Goal: Information Seeking & Learning: Learn about a topic

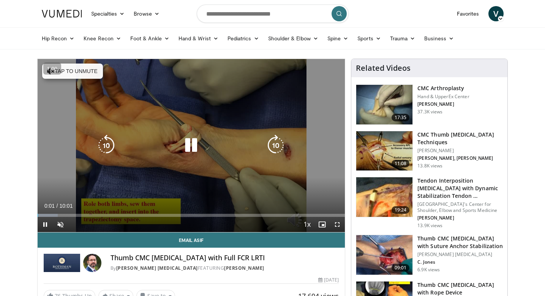
click at [192, 145] on icon "Video Player" at bounding box center [190, 144] width 21 height 21
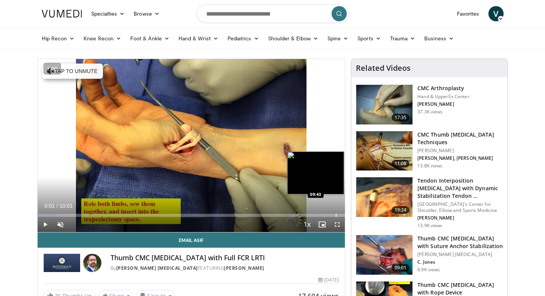
click at [336, 215] on div "Progress Bar" at bounding box center [336, 215] width 1 height 3
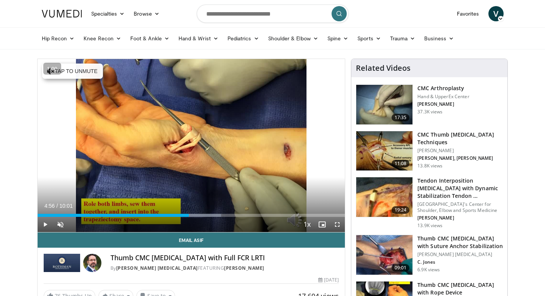
click at [246, 224] on div "Current Time 4:56 / Duration 10:01 Play Skip Backward Skip Forward Unmute Loade…" at bounding box center [192, 224] width 308 height 15
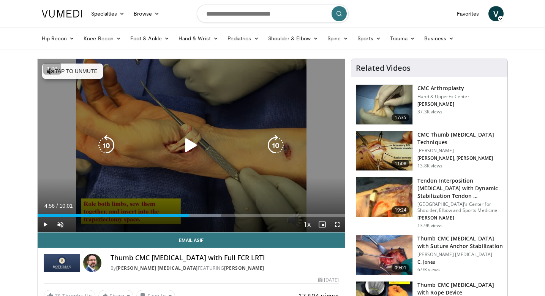
click at [245, 180] on div "10 seconds Tap to unmute" at bounding box center [192, 145] width 308 height 173
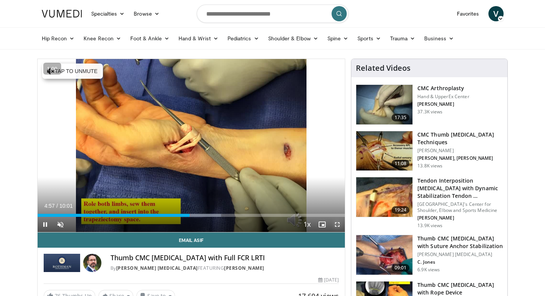
click at [337, 223] on span "Video Player" at bounding box center [337, 224] width 15 height 15
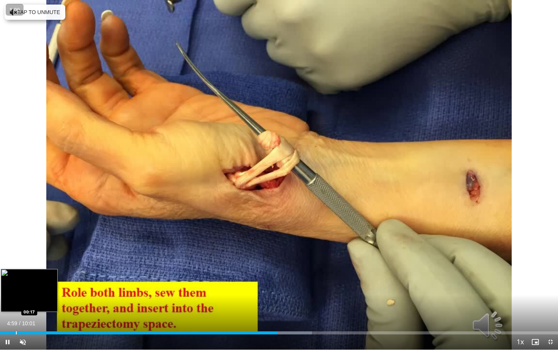
click at [16, 295] on div "Loaded : 55.91% 04:59 00:17" at bounding box center [279, 332] width 558 height 3
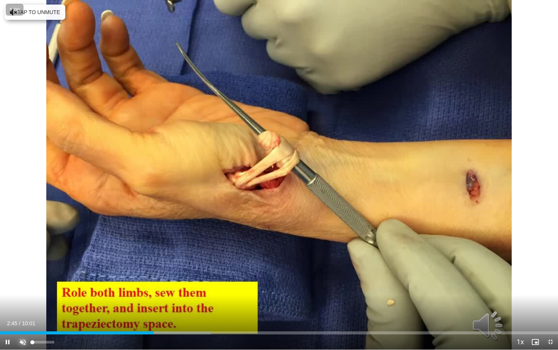
click at [30, 295] on span "Video Player" at bounding box center [22, 341] width 15 height 15
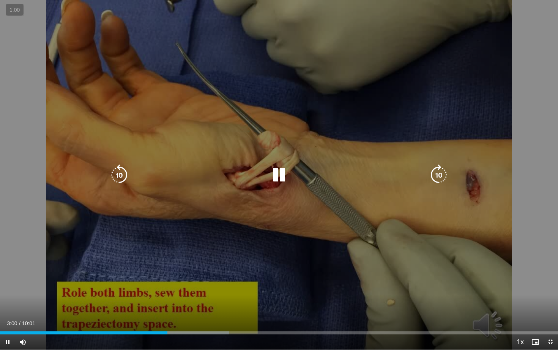
click at [436, 177] on icon "Video Player" at bounding box center [439, 174] width 21 height 21
click at [437, 179] on icon "Video Player" at bounding box center [439, 174] width 21 height 21
click at [445, 176] on icon "Video Player" at bounding box center [439, 174] width 21 height 21
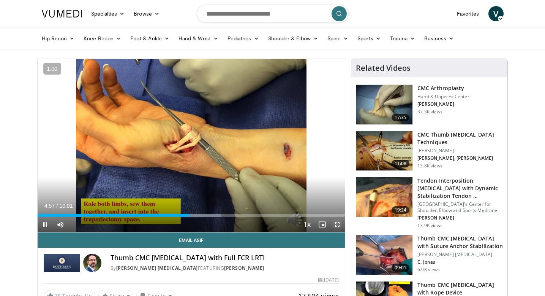
click at [342, 225] on span "Video Player" at bounding box center [337, 224] width 15 height 15
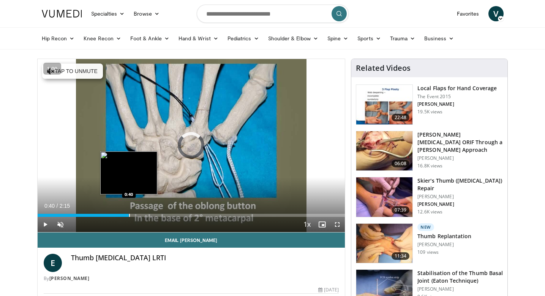
click at [129, 210] on div "Loaded : 29.33% 0:40 0:40" at bounding box center [192, 212] width 308 height 7
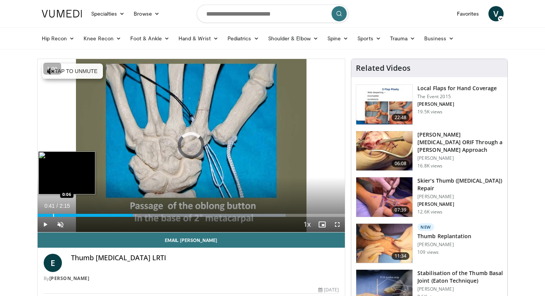
click at [53, 210] on div "Loaded : 80.75% 0:42 0:06" at bounding box center [192, 212] width 308 height 7
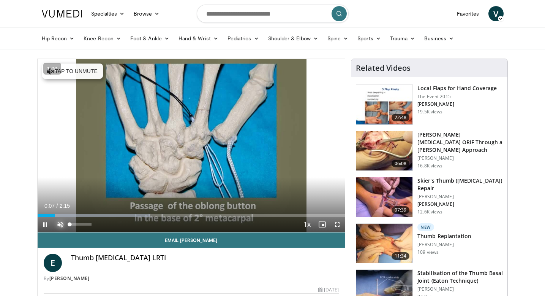
click at [61, 224] on span "Video Player" at bounding box center [60, 224] width 15 height 15
click at [337, 223] on span "Video Player" at bounding box center [337, 224] width 15 height 15
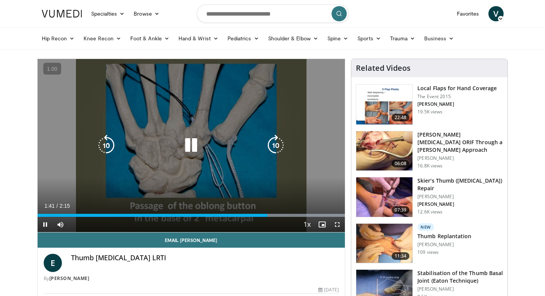
click at [210, 143] on div "Video Player" at bounding box center [191, 145] width 185 height 15
click at [185, 110] on div "50 seconds Tap to unmute" at bounding box center [192, 145] width 308 height 173
click at [224, 133] on div "50 seconds Tap to unmute" at bounding box center [192, 145] width 308 height 173
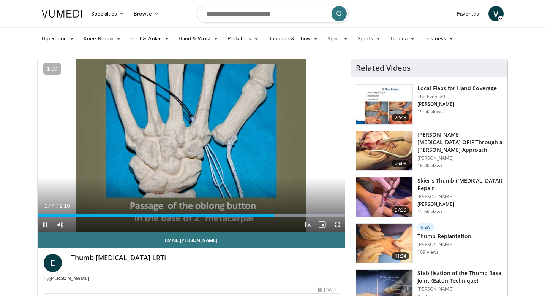
click at [166, 208] on div "Current Time 1:44 / Duration 2:15" at bounding box center [192, 205] width 308 height 7
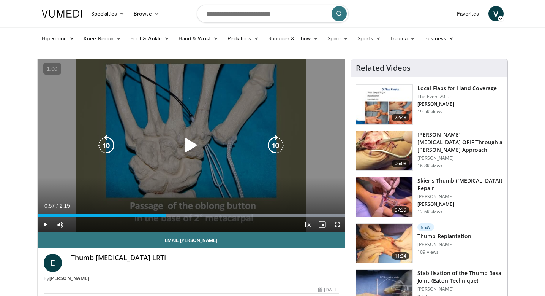
click at [166, 209] on div "Loaded : 100.00% 0:57 0:56" at bounding box center [192, 212] width 308 height 7
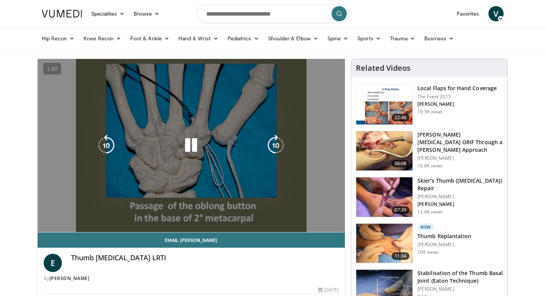
click at [152, 206] on video-js "**********" at bounding box center [192, 145] width 308 height 173
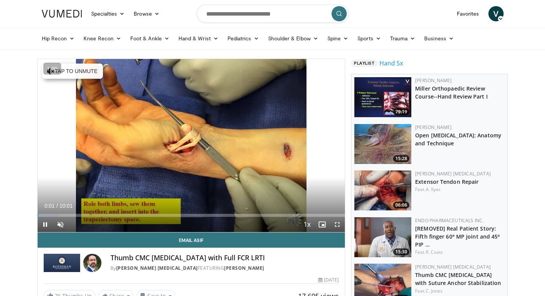
click at [130, 218] on div "Current Time 0:01 / Duration 10:01 Pause Skip Backward Skip Forward Unmute Load…" at bounding box center [192, 224] width 308 height 15
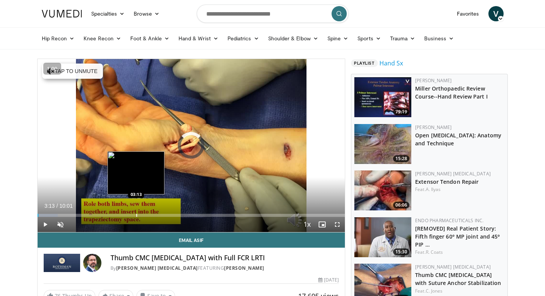
click at [136, 214] on div "Progress Bar" at bounding box center [136, 215] width 1 height 3
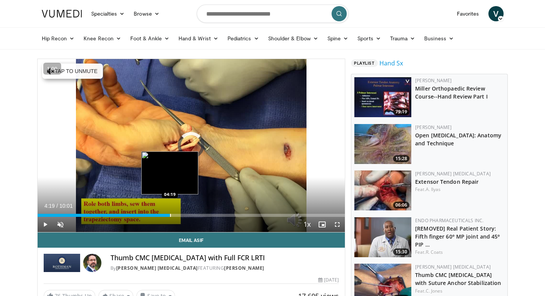
click at [170, 211] on div "Loaded : 36.18% 04:19 04:19" at bounding box center [192, 212] width 308 height 7
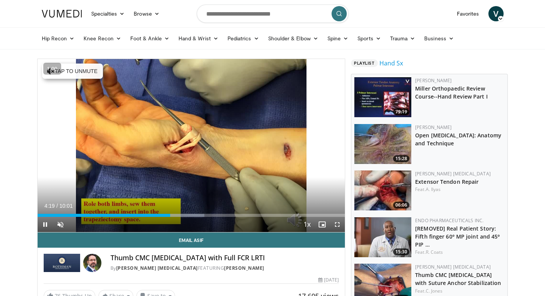
click at [220, 217] on div "Current Time 4:19 / Duration 10:01 Pause Skip Backward Skip Forward Unmute Load…" at bounding box center [192, 224] width 308 height 15
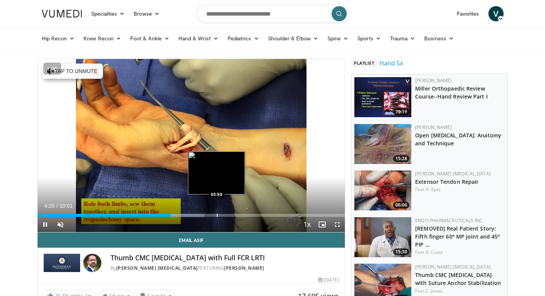
click at [217, 214] on div "Progress Bar" at bounding box center [217, 215] width 1 height 3
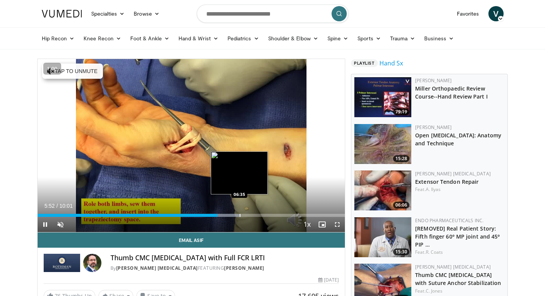
click at [239, 212] on div "Loaded : 65.78% 05:52 06:35" at bounding box center [192, 212] width 308 height 7
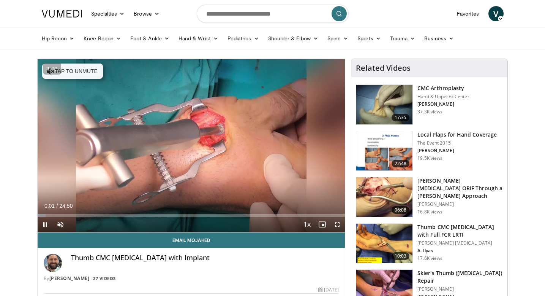
click at [111, 221] on div "Current Time 0:01 / Duration 24:50 Pause Skip Backward Skip Forward Unmute Load…" at bounding box center [192, 224] width 308 height 15
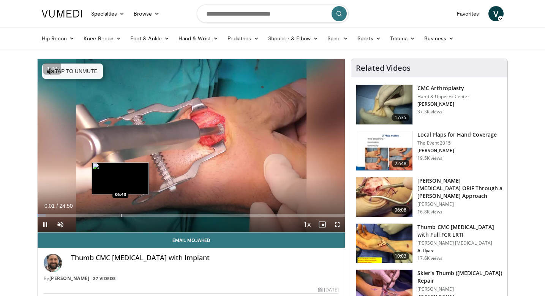
click at [121, 216] on div "Progress Bar" at bounding box center [121, 215] width 1 height 3
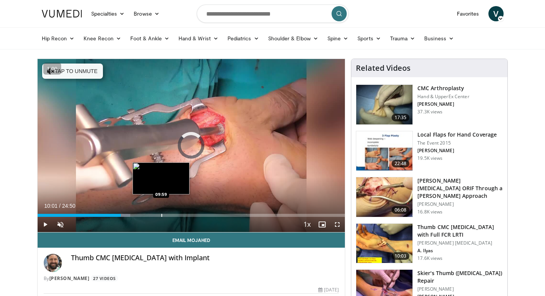
click at [161, 213] on div "Loaded : 30.19% 06:44 09:59" at bounding box center [192, 212] width 308 height 7
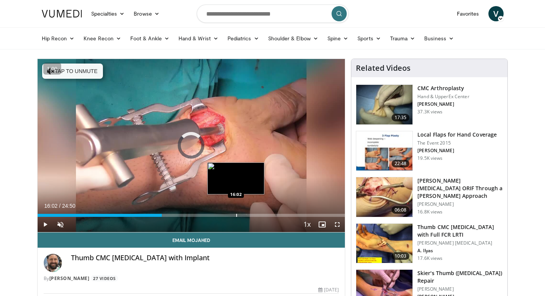
click at [236, 216] on div "Progress Bar" at bounding box center [236, 215] width 1 height 3
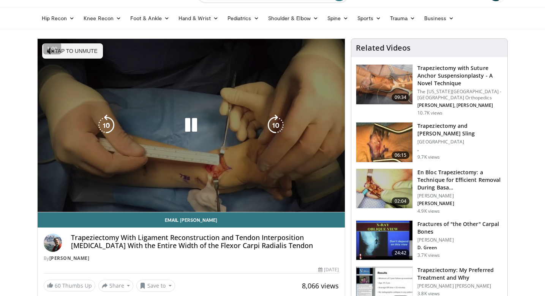
scroll to position [50, 0]
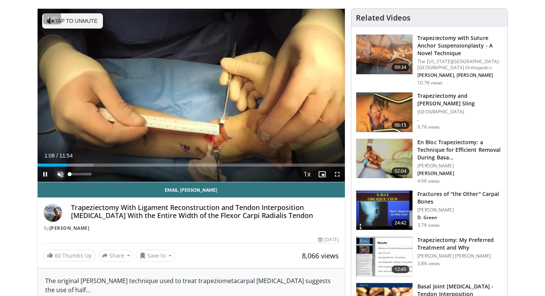
click at [62, 176] on span "Video Player" at bounding box center [60, 173] width 15 height 15
click at [340, 176] on span "Video Player" at bounding box center [337, 173] width 15 height 15
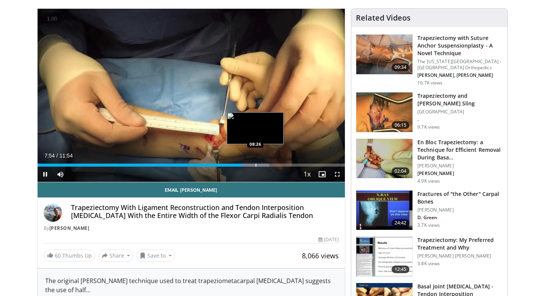
scroll to position [51, 0]
